Goal: Browse casually: Explore the website without a specific task or goal

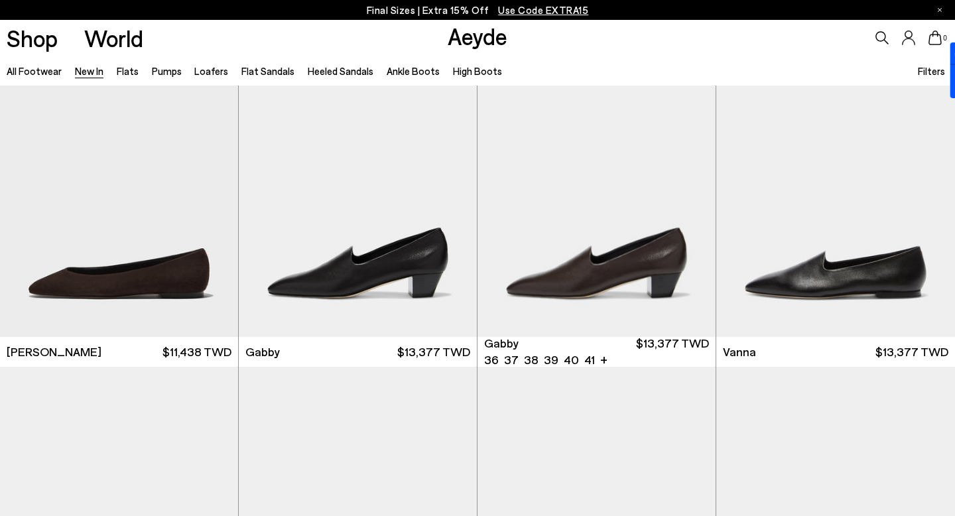
scroll to position [1698, 0]
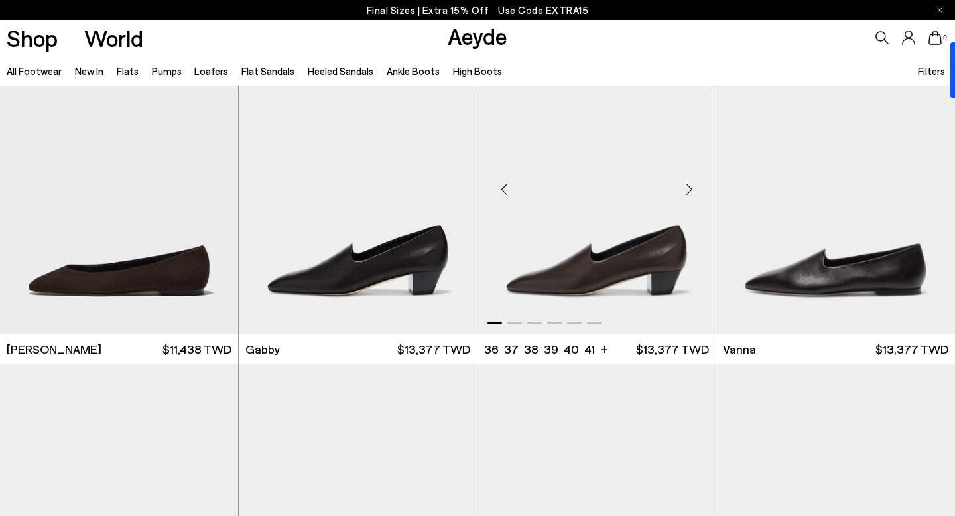
click at [689, 182] on div "Next slide" at bounding box center [689, 190] width 40 height 40
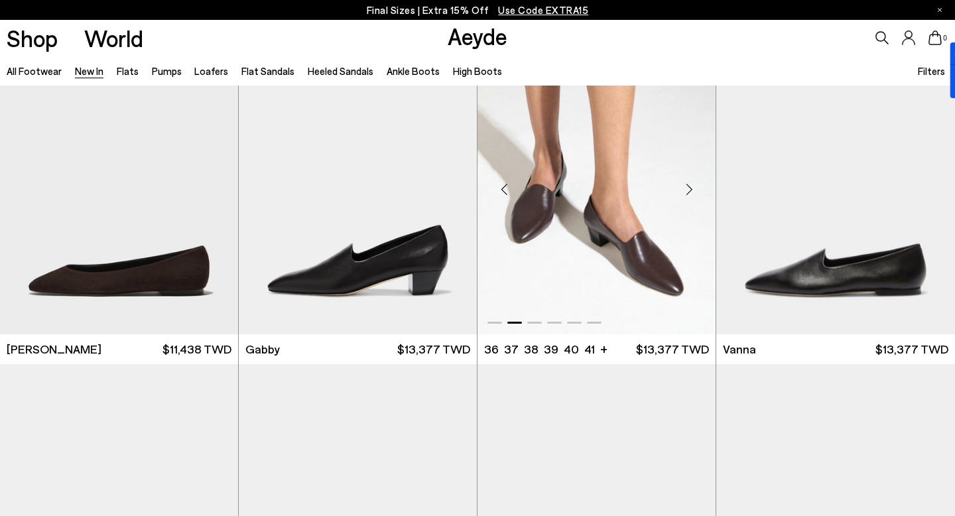
click at [689, 182] on div "Next slide" at bounding box center [689, 190] width 40 height 40
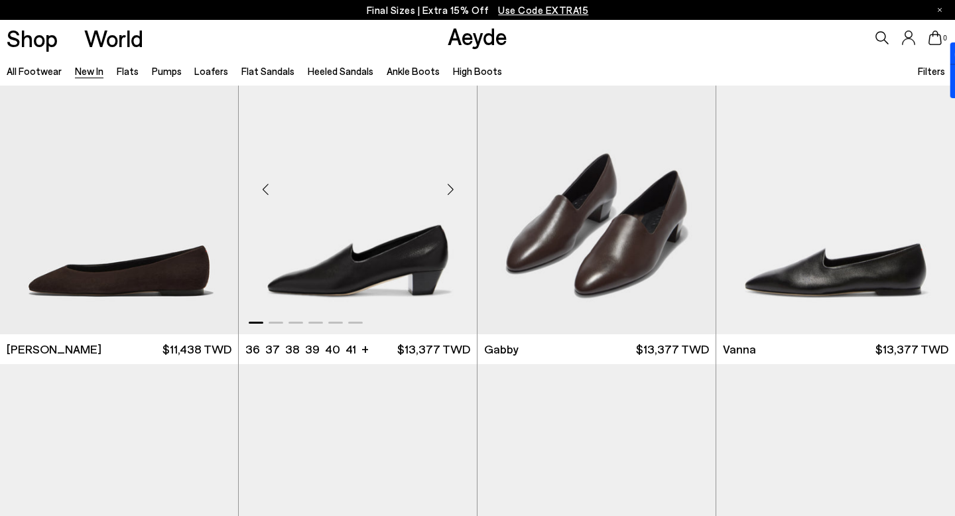
click at [459, 187] on div "Next slide" at bounding box center [451, 190] width 40 height 40
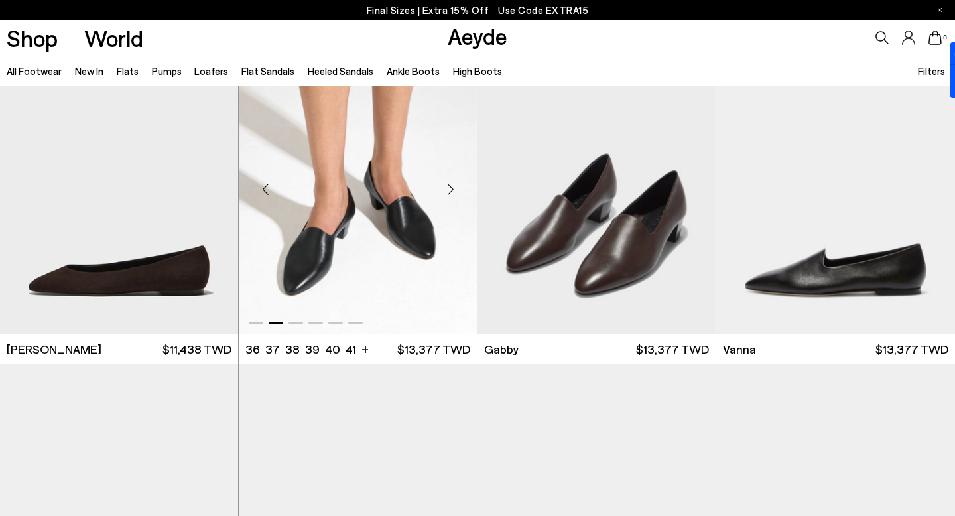
click at [459, 187] on div "Next slide" at bounding box center [451, 190] width 40 height 40
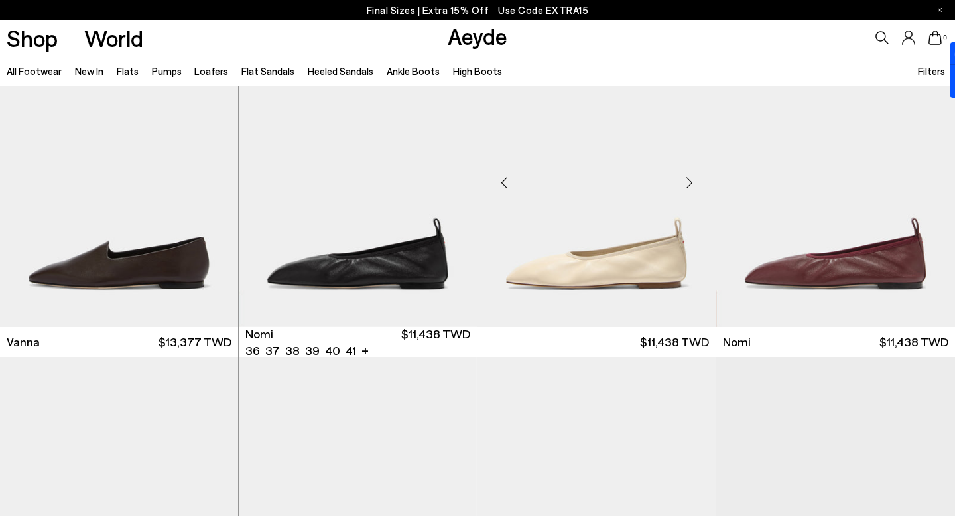
scroll to position [2039, 0]
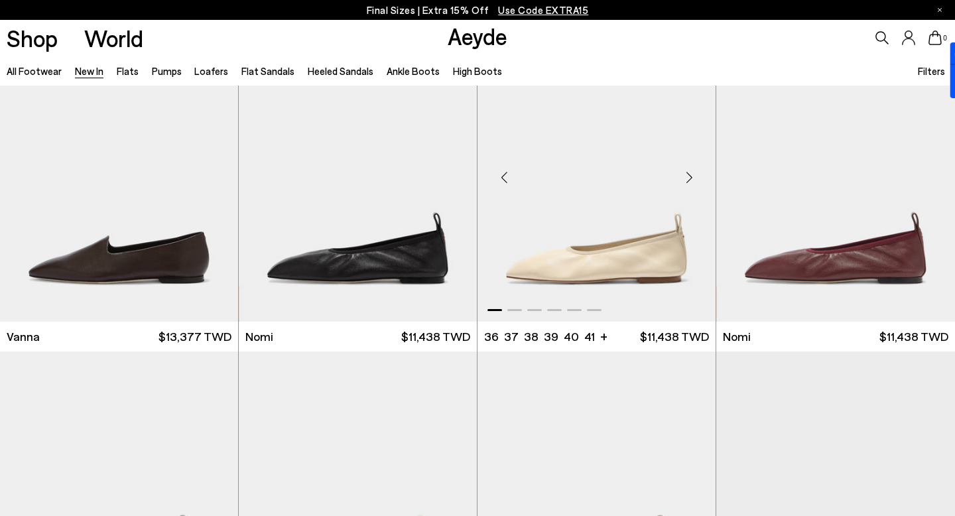
click at [691, 183] on div "Next slide" at bounding box center [689, 177] width 40 height 40
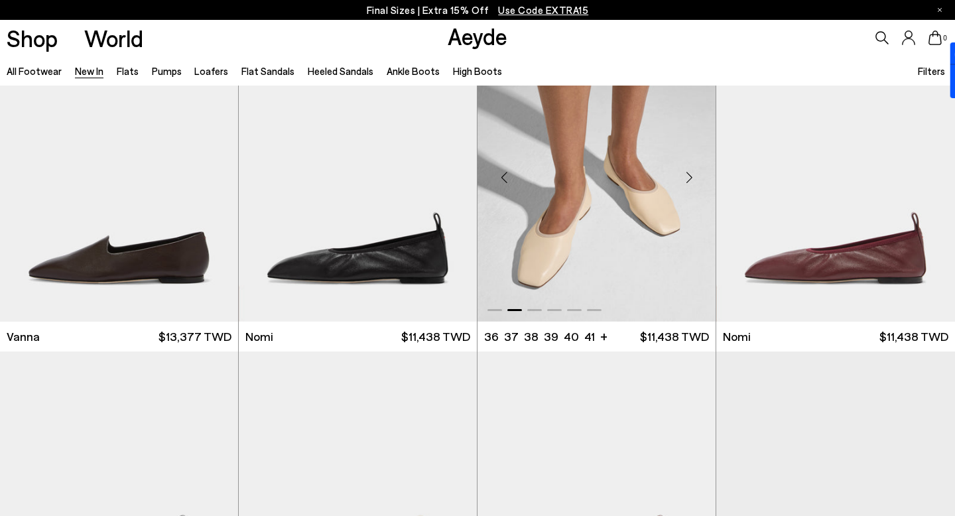
click at [691, 183] on div "Next slide" at bounding box center [689, 177] width 40 height 40
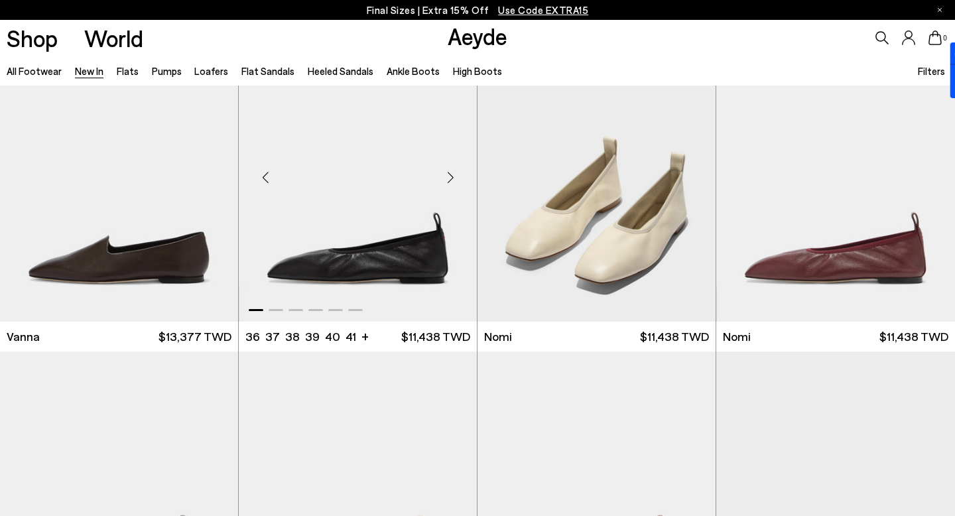
click at [458, 174] on div "Next slide" at bounding box center [451, 177] width 40 height 40
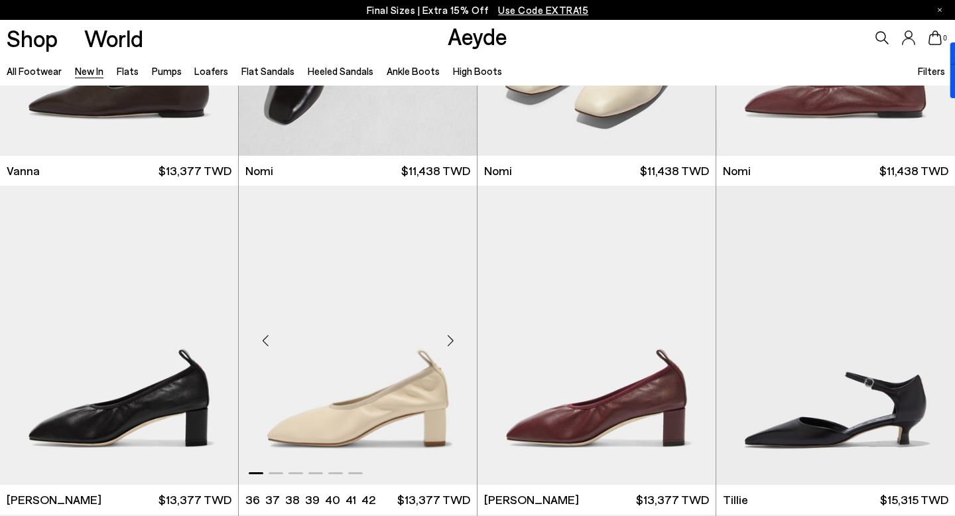
scroll to position [2245, 0]
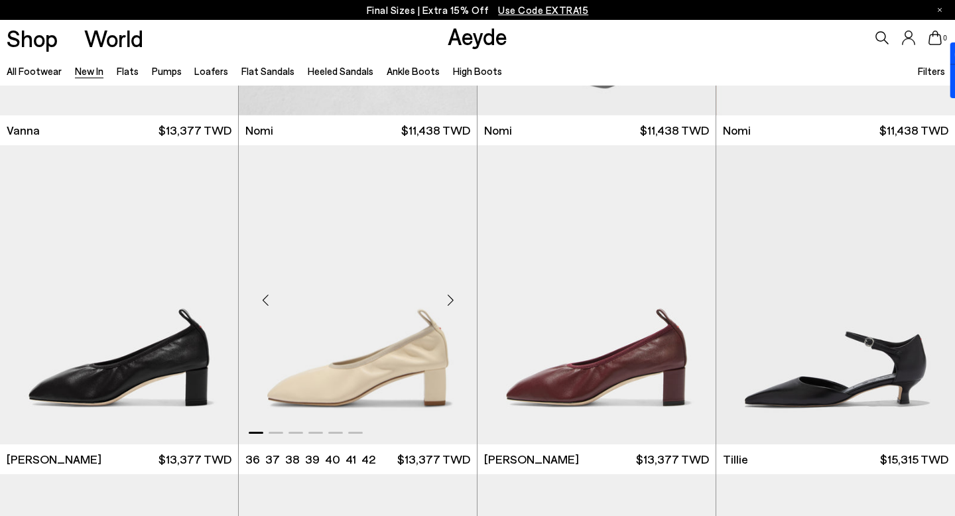
click at [453, 296] on div "Next slide" at bounding box center [451, 301] width 40 height 40
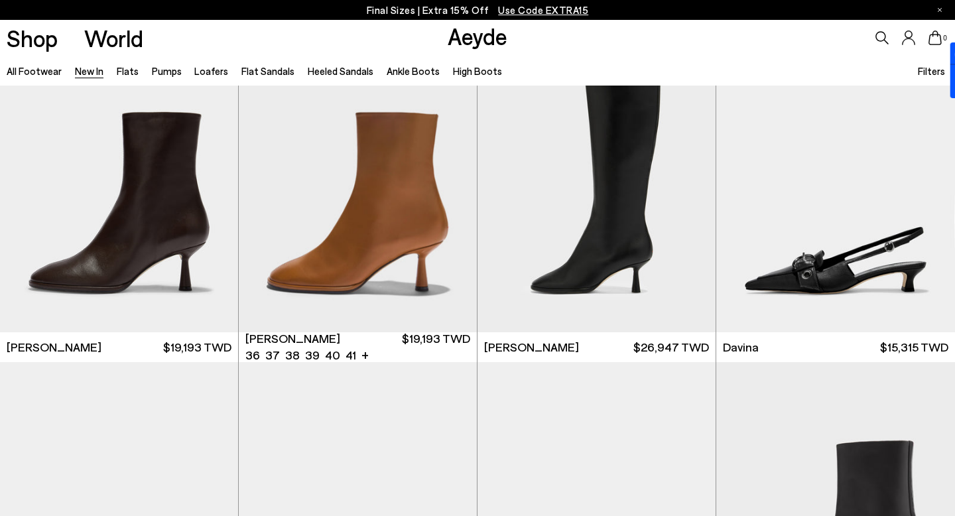
scroll to position [3674, 0]
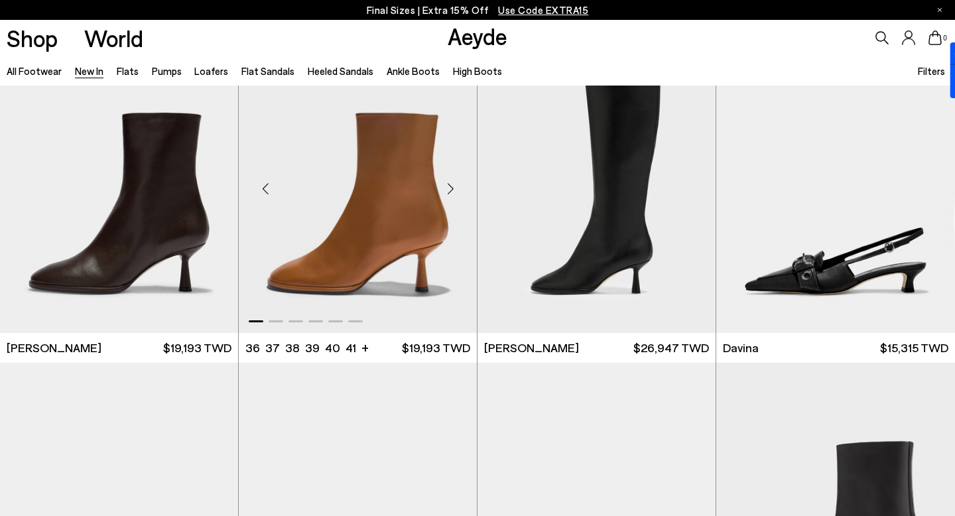
click at [452, 194] on div "Next slide" at bounding box center [451, 188] width 40 height 40
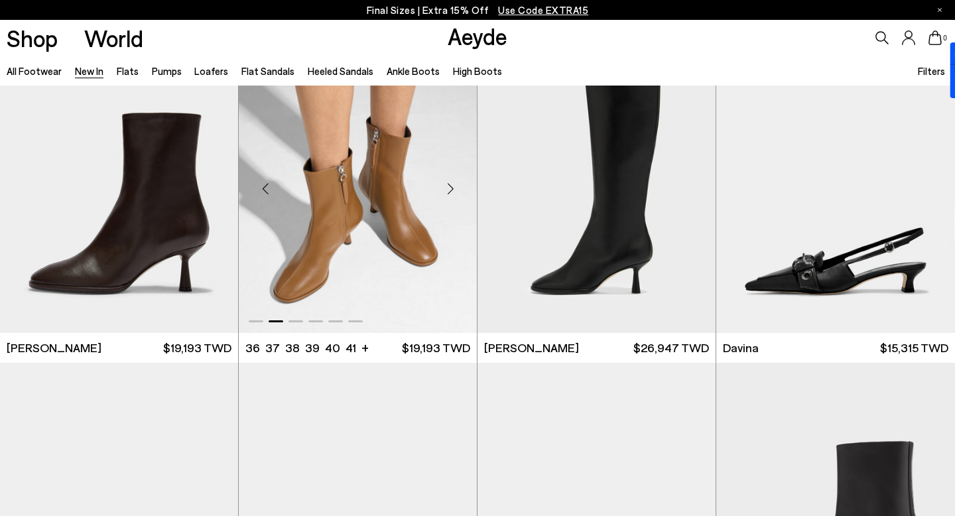
click at [452, 194] on div "Next slide" at bounding box center [451, 188] width 40 height 40
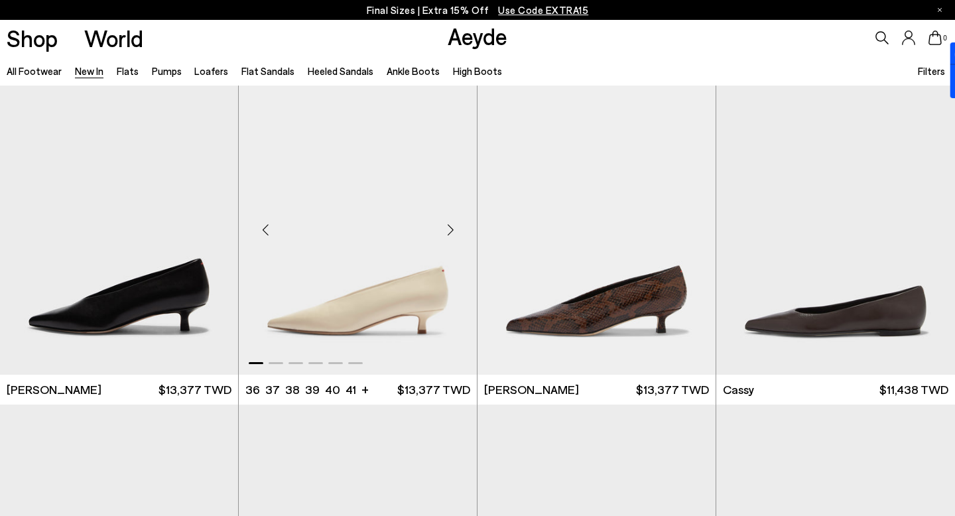
scroll to position [4953, 0]
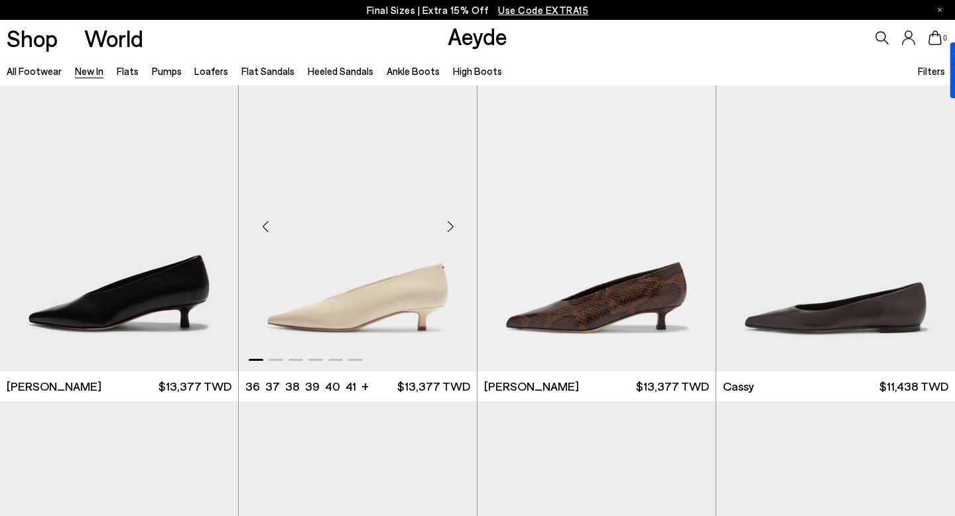
click at [449, 224] on div "Next slide" at bounding box center [451, 227] width 40 height 40
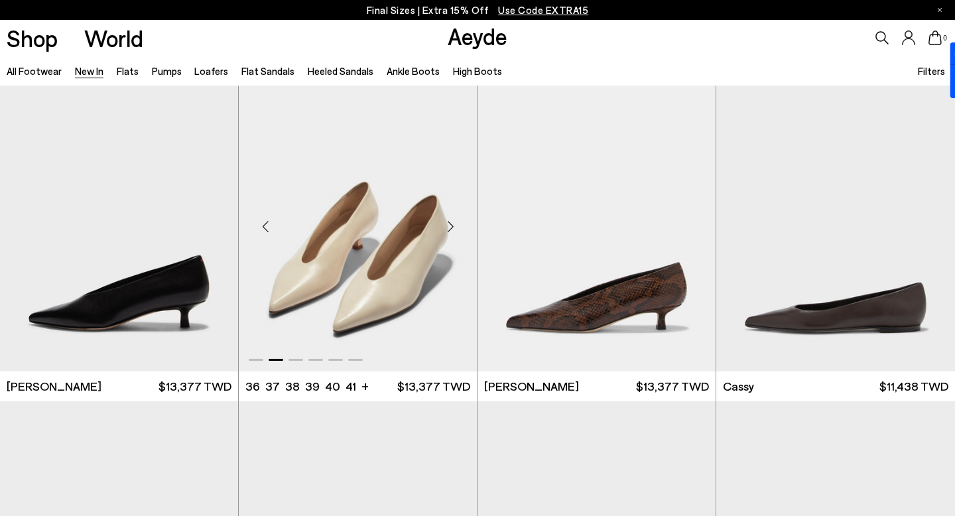
click at [449, 224] on div "Next slide" at bounding box center [451, 227] width 40 height 40
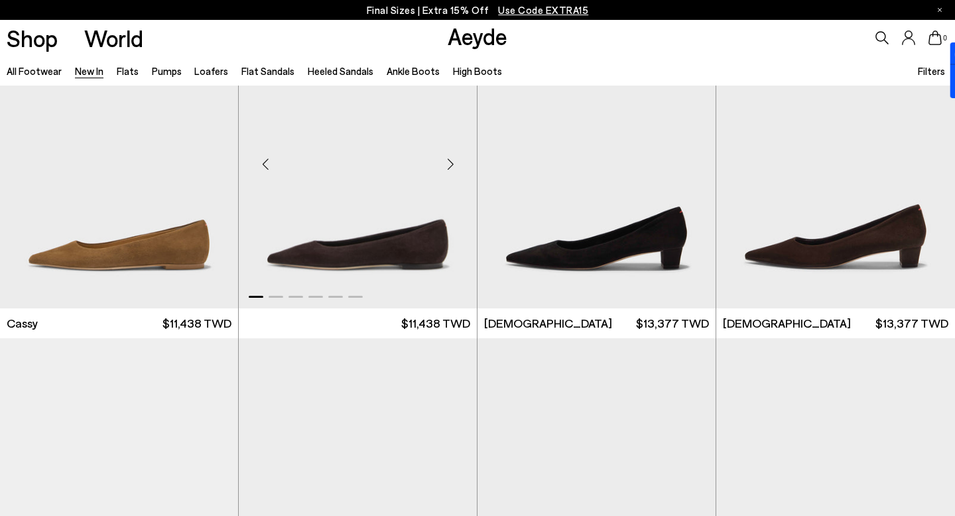
scroll to position [5339, 0]
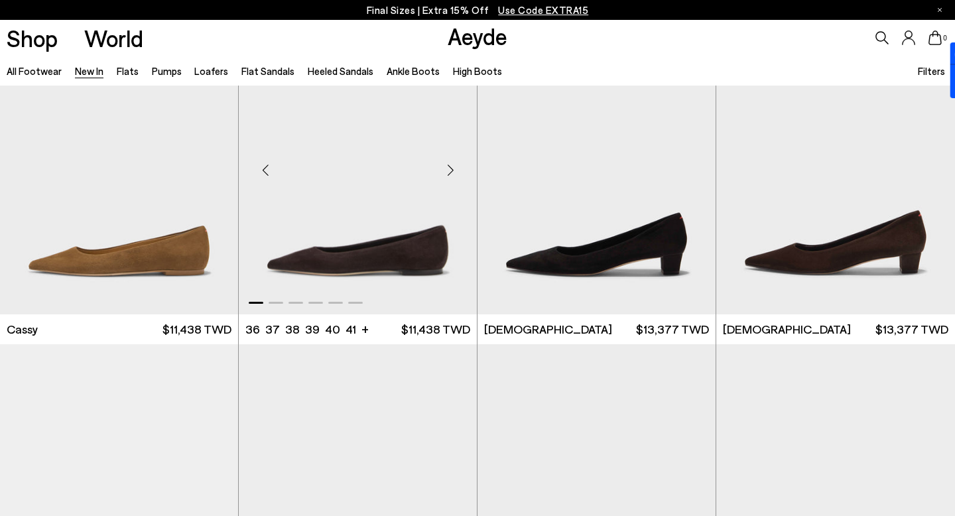
click at [454, 176] on div "Next slide" at bounding box center [451, 170] width 40 height 40
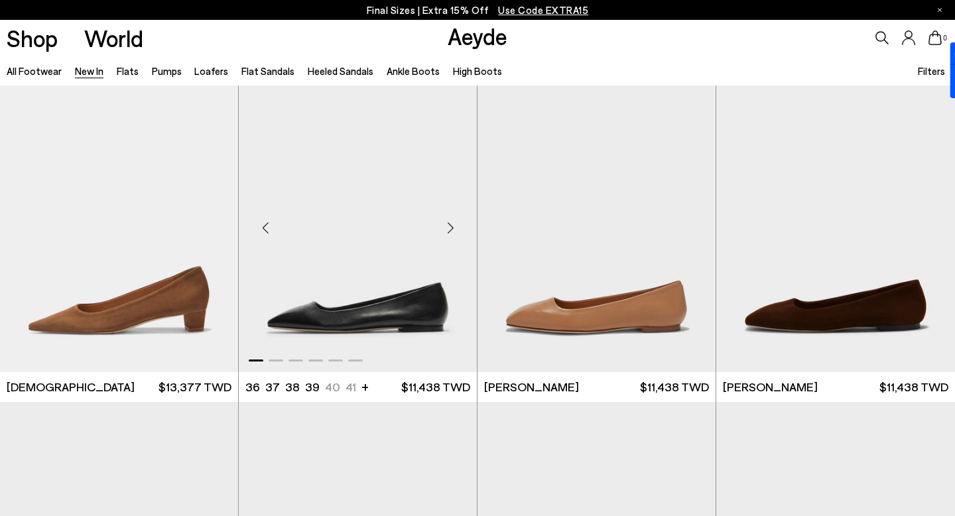
scroll to position [5610, 0]
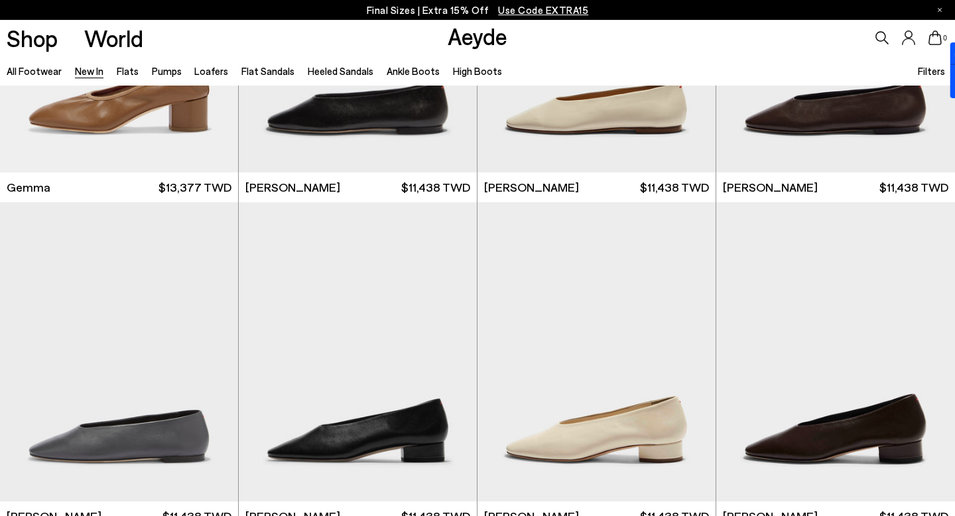
scroll to position [7403, 0]
